Goal: Information Seeking & Learning: Learn about a topic

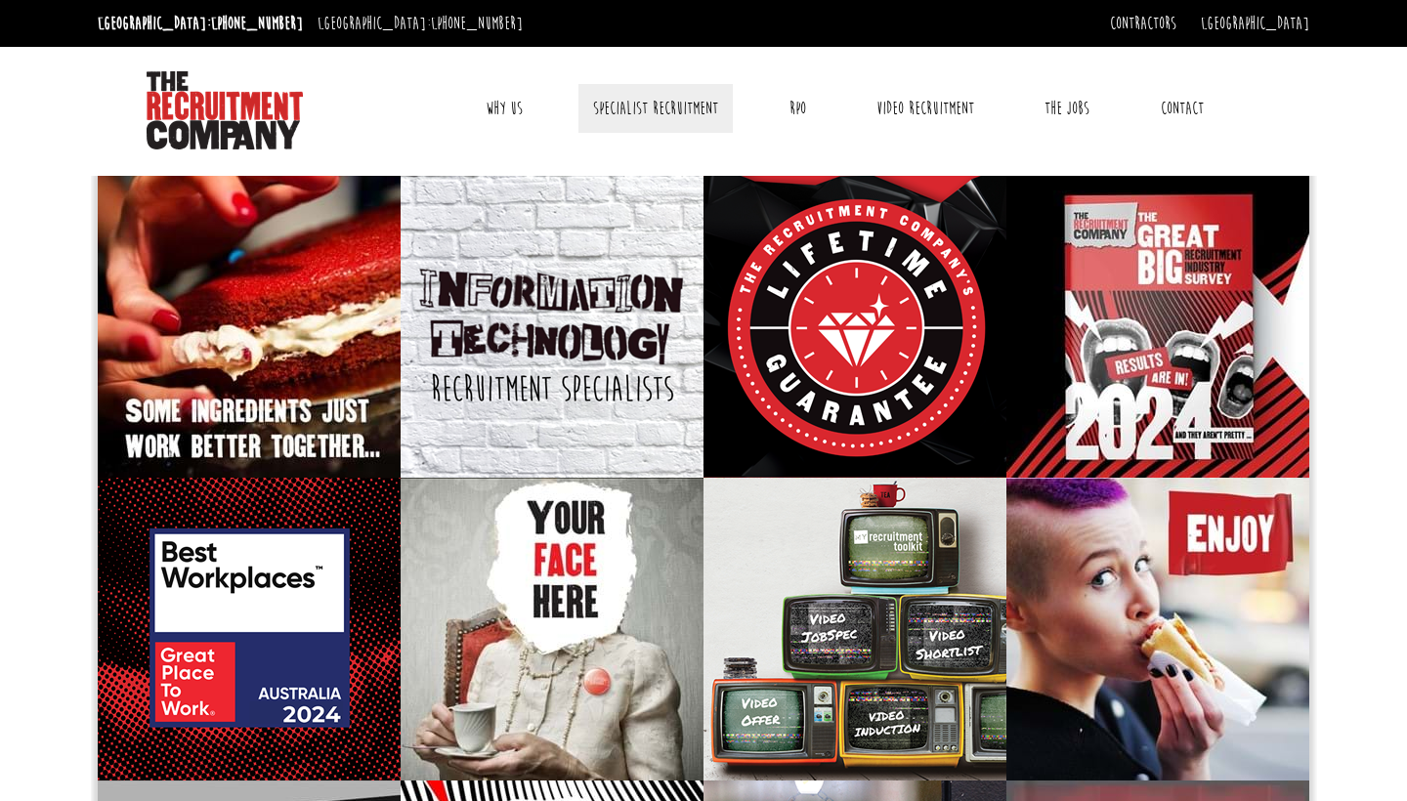
click at [658, 110] on link "Specialist Recruitment" at bounding box center [655, 108] width 154 height 49
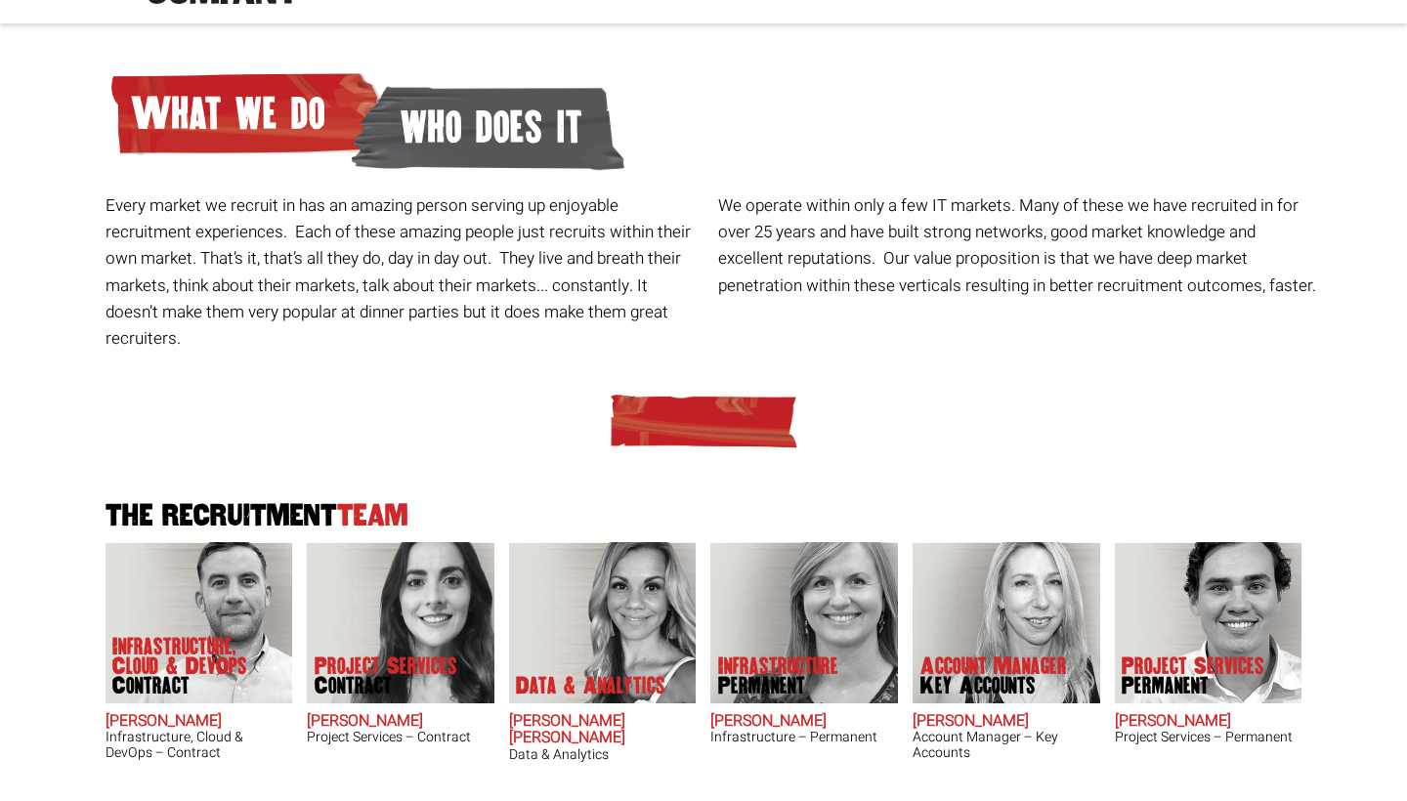
scroll to position [155, 0]
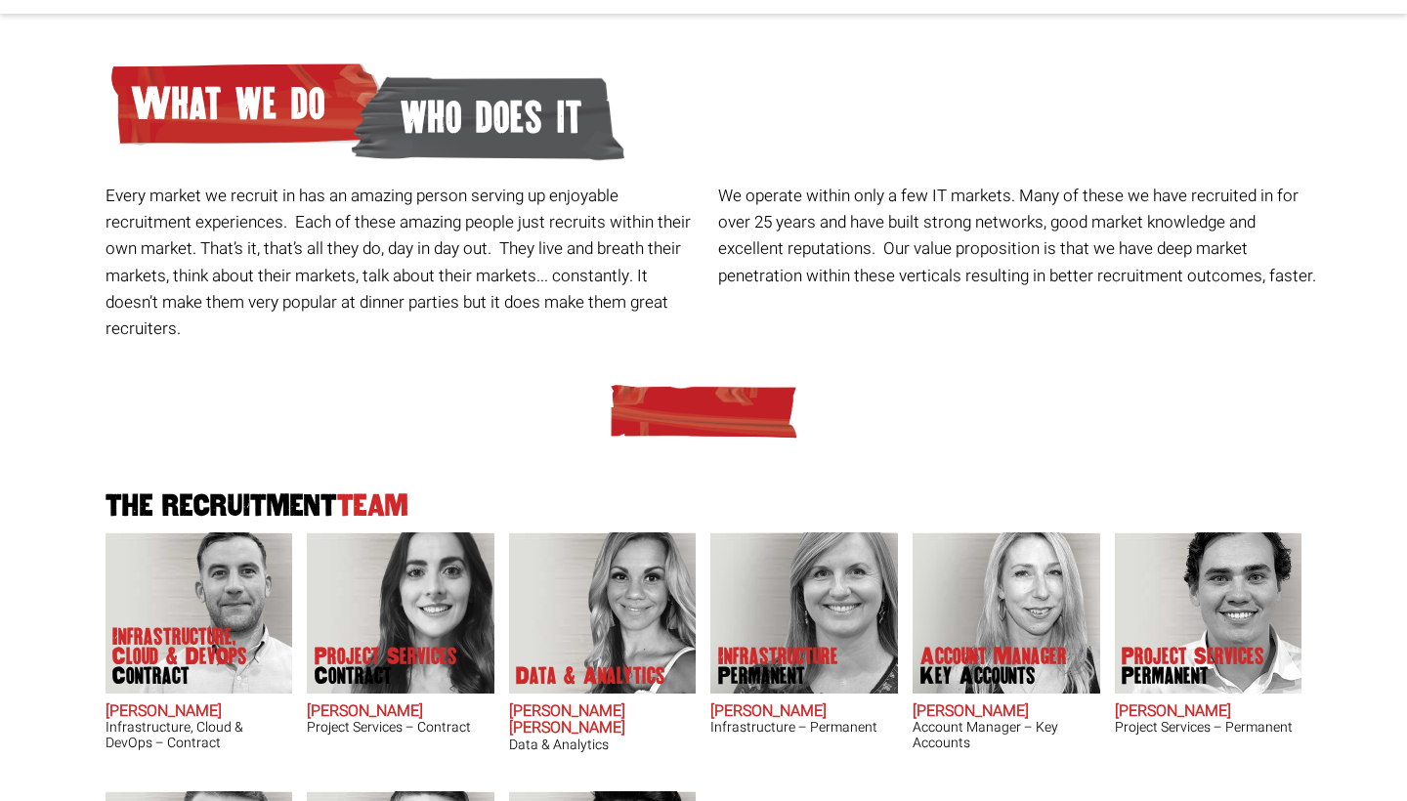
click at [617, 666] on p "Data & Analytics" at bounding box center [590, 676] width 149 height 20
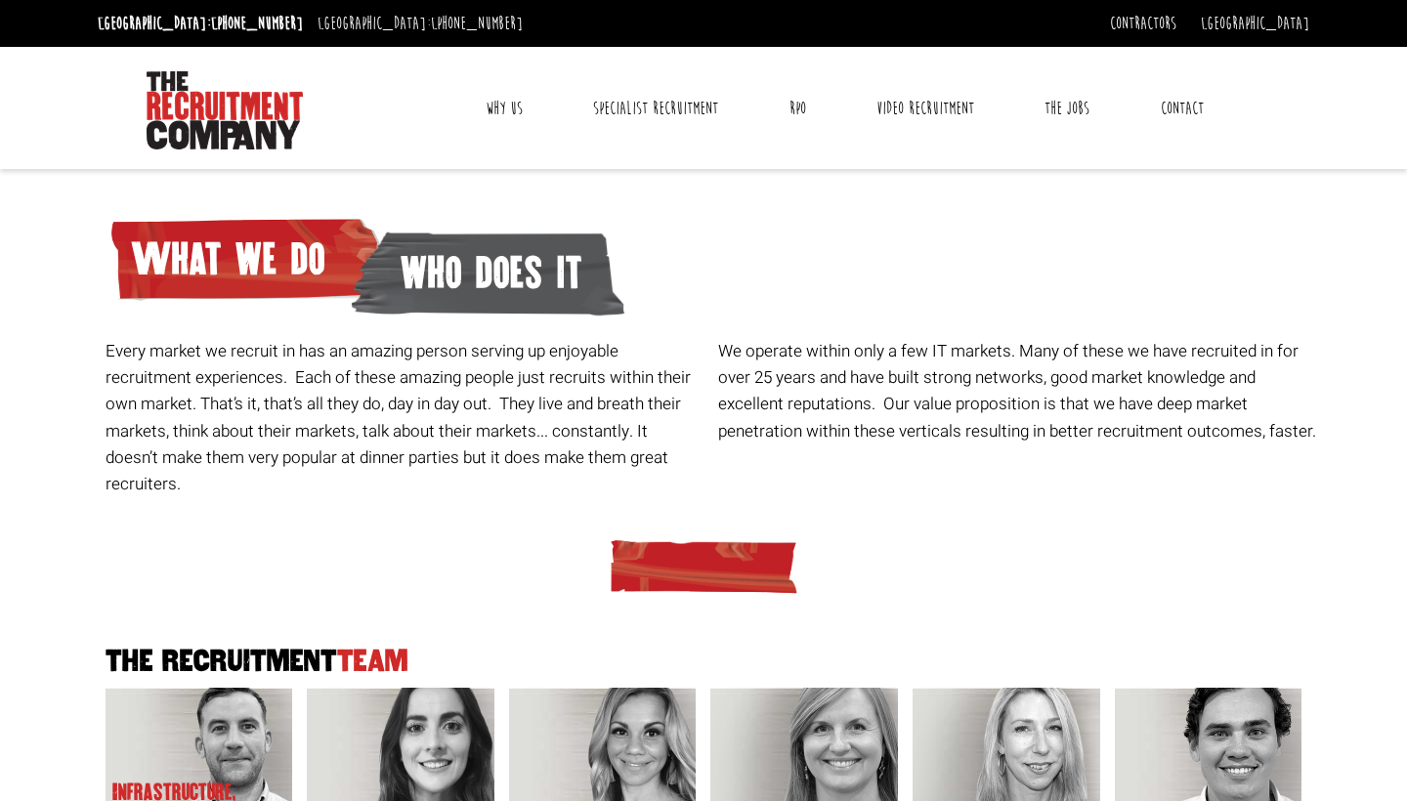
scroll to position [0, 0]
click at [1081, 105] on link "The Jobs" at bounding box center [1066, 108] width 74 height 49
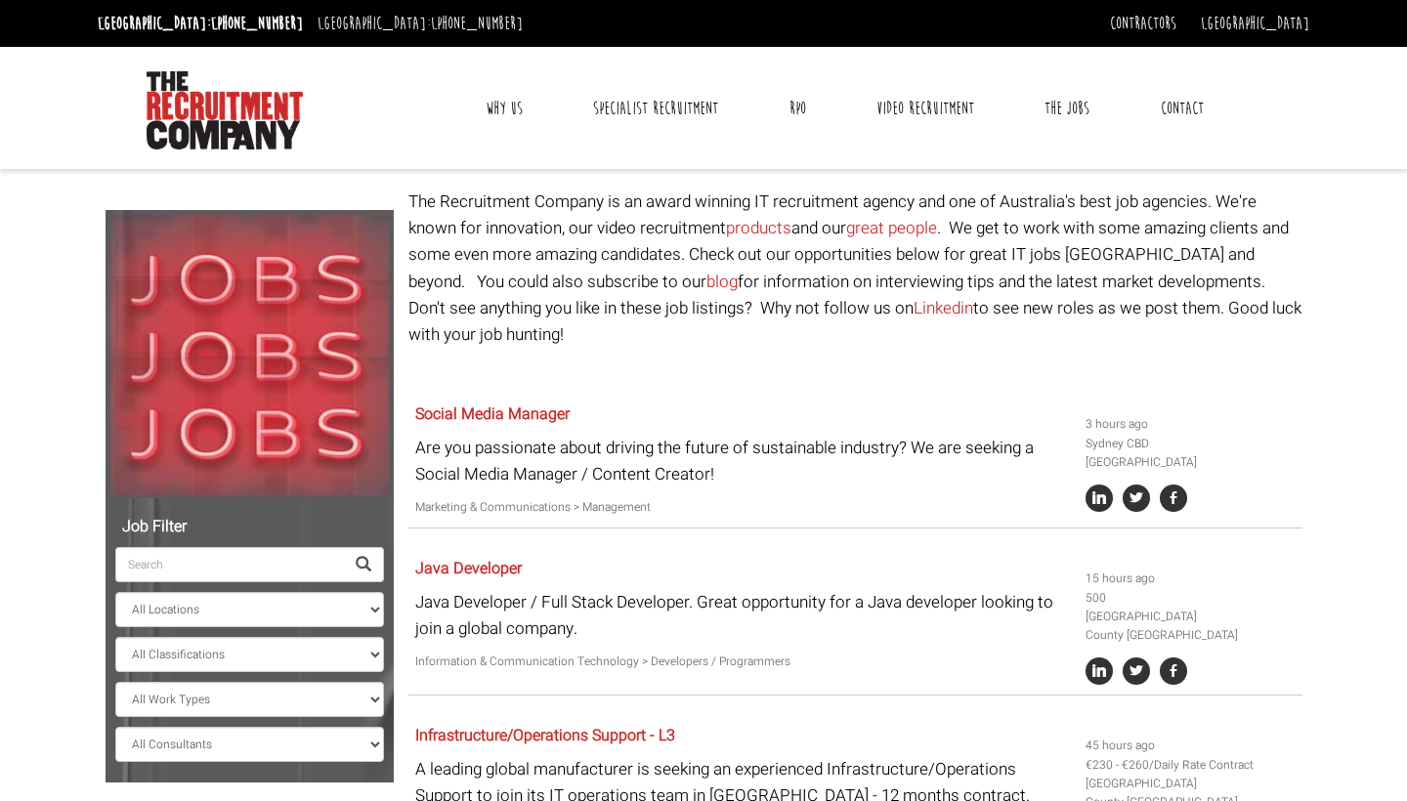
click at [237, 565] on input "search" at bounding box center [229, 564] width 229 height 35
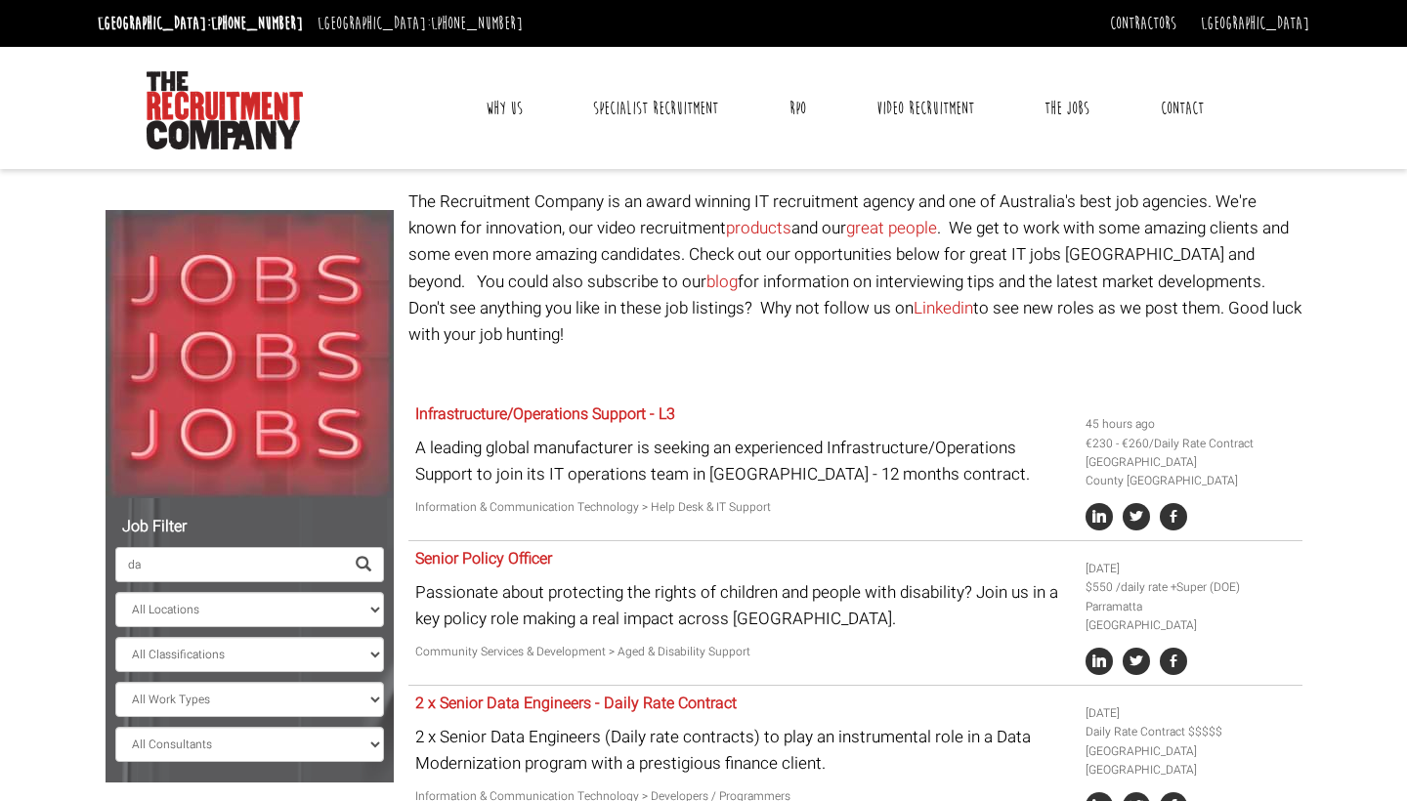
type input "d"
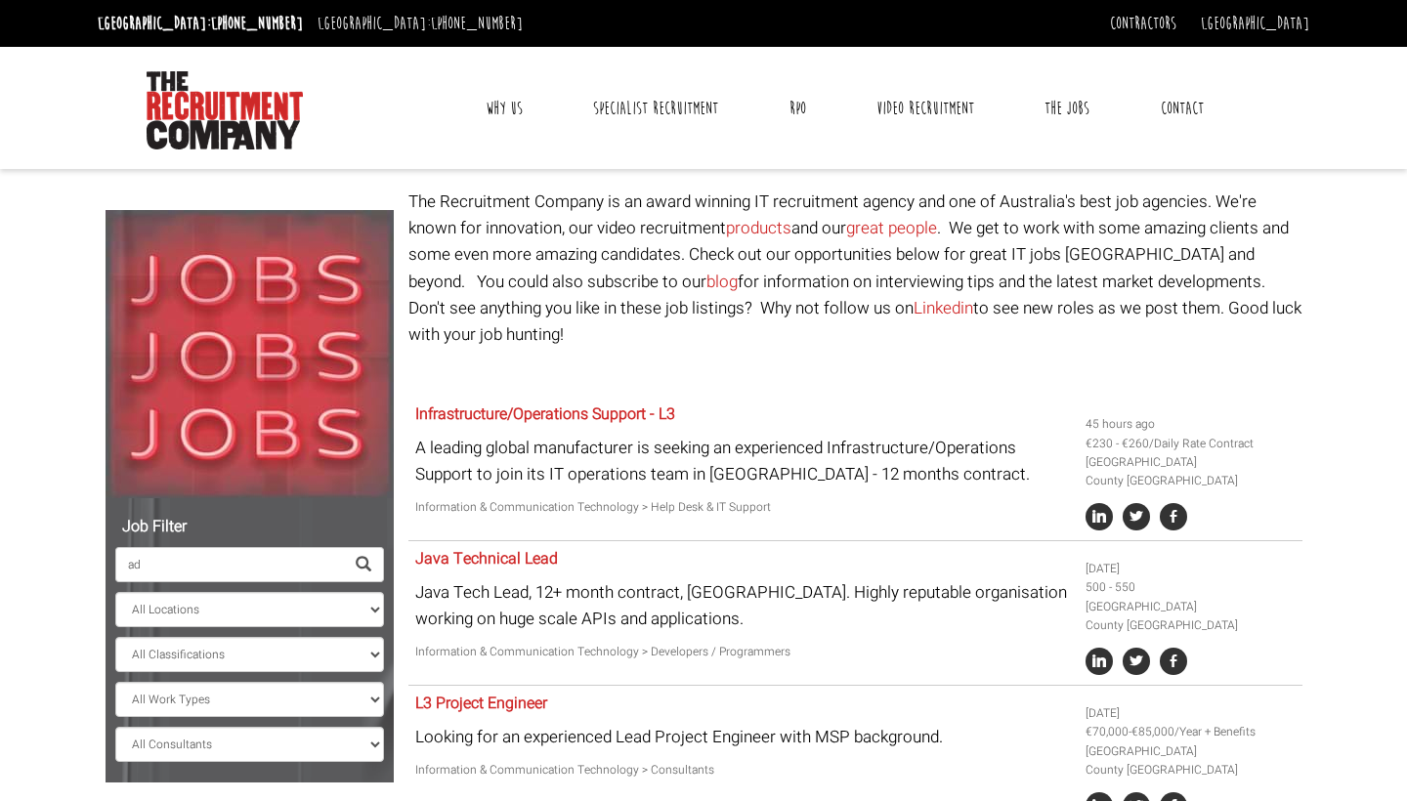
type input "a"
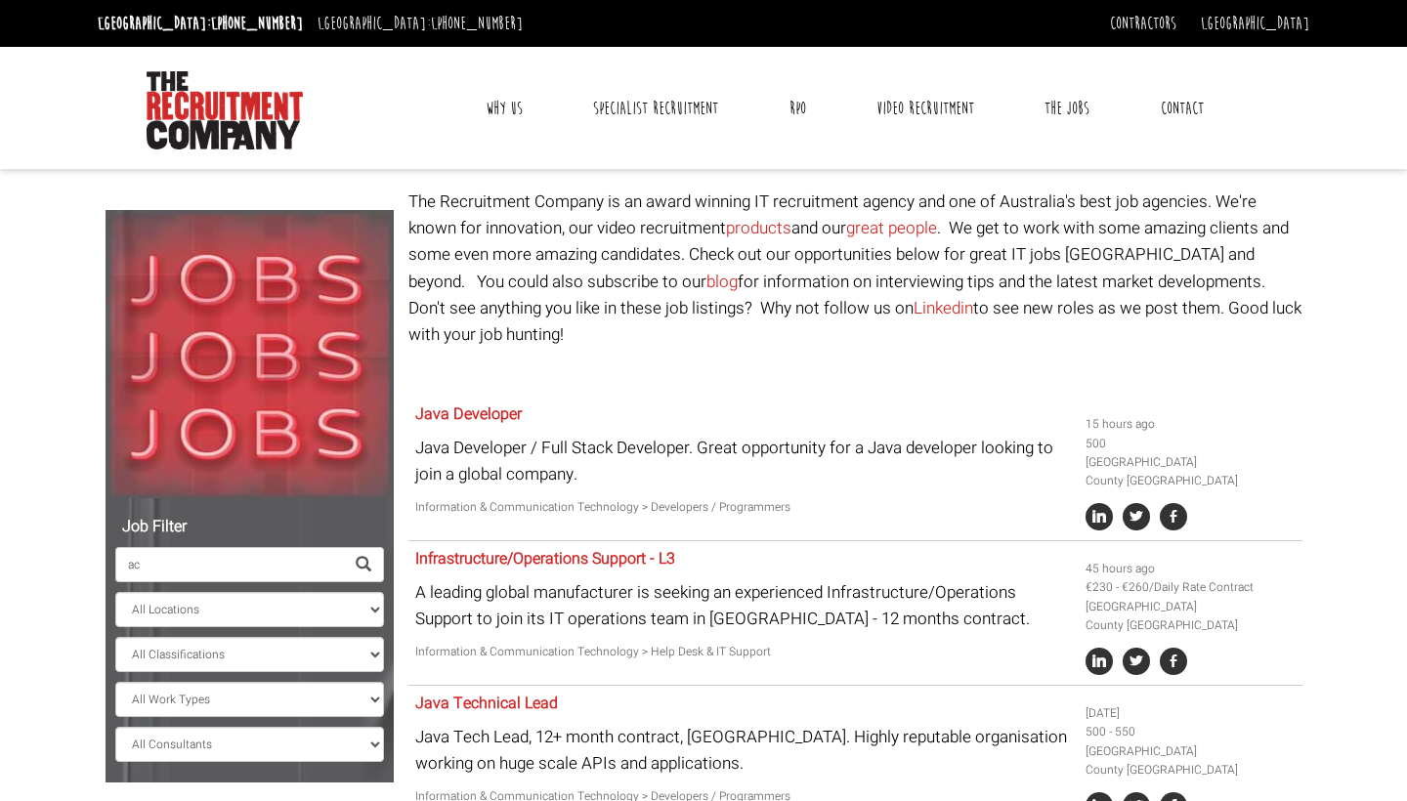
type input "a"
